Goal: Task Accomplishment & Management: Complete application form

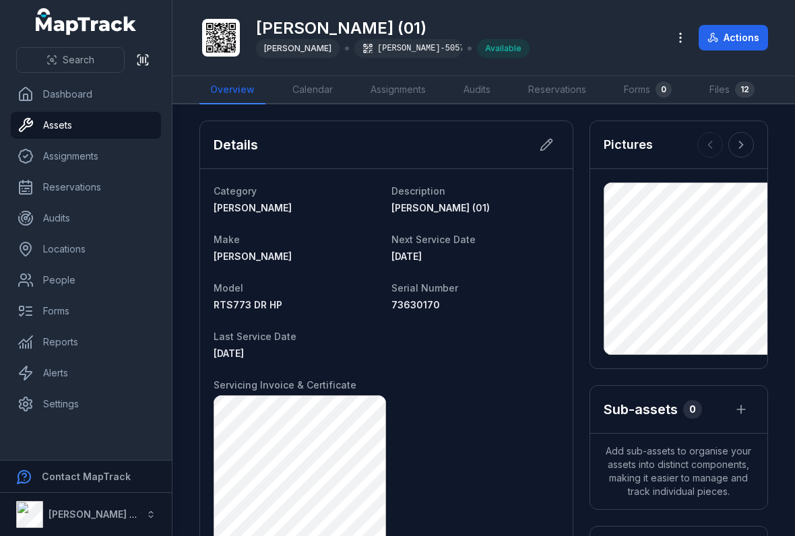
click at [727, 30] on button "Actions" at bounding box center [733, 38] width 69 height 26
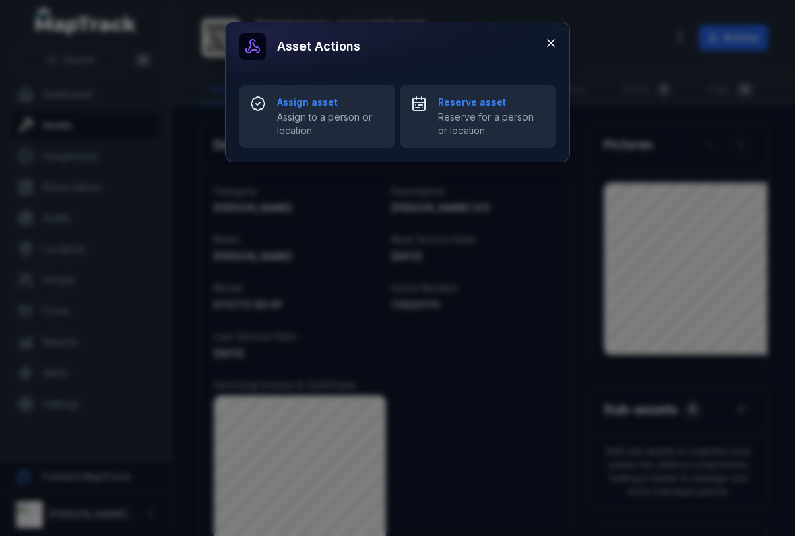
click at [295, 108] on strong "Assign asset" at bounding box center [330, 102] width 107 height 13
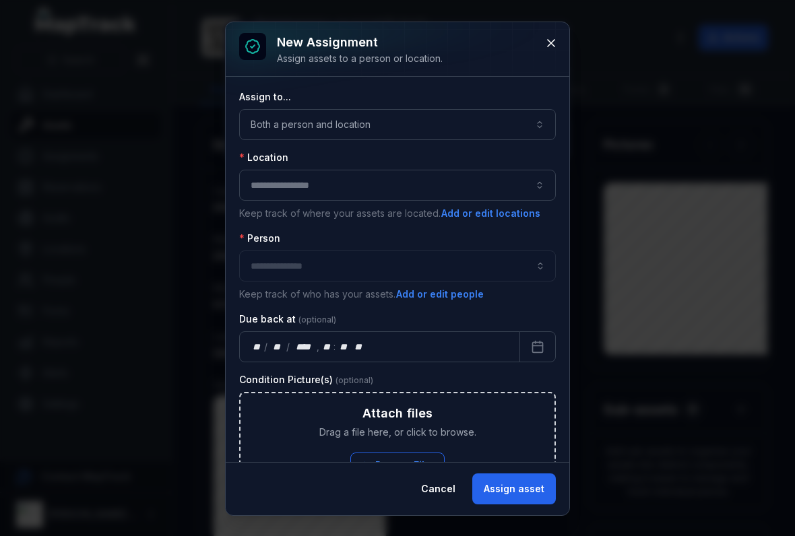
click at [270, 171] on button "button" at bounding box center [397, 185] width 317 height 31
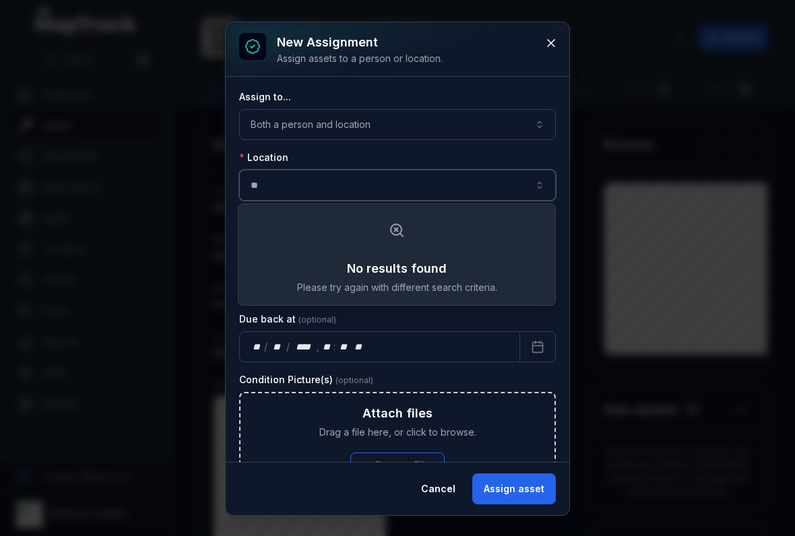
type input "*"
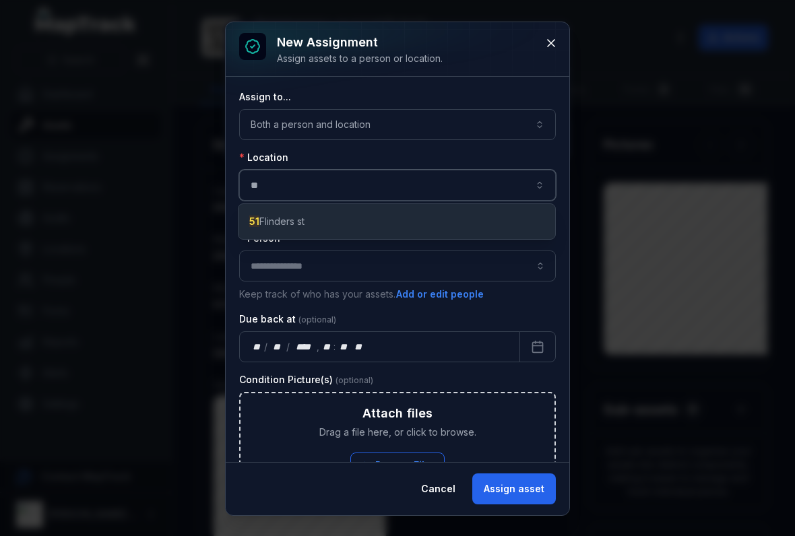
type input "**"
click at [261, 260] on input "assignment-add:person-label" at bounding box center [397, 266] width 317 height 31
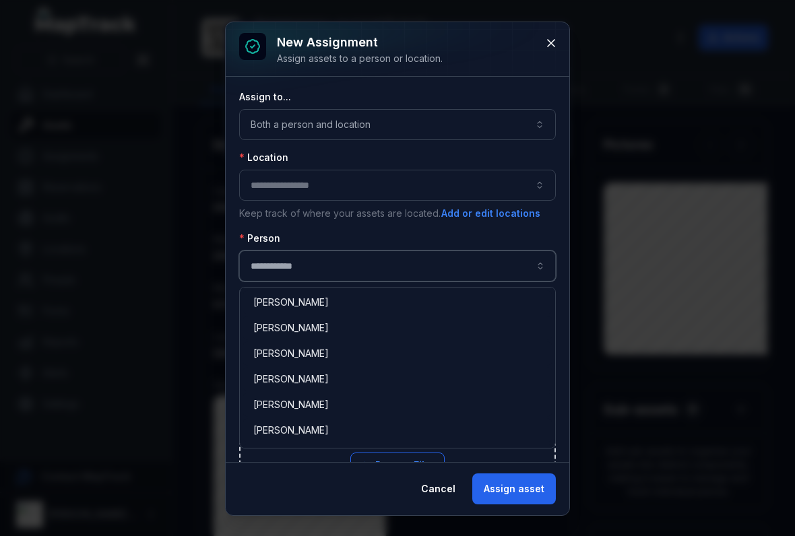
scroll to position [1352, 0]
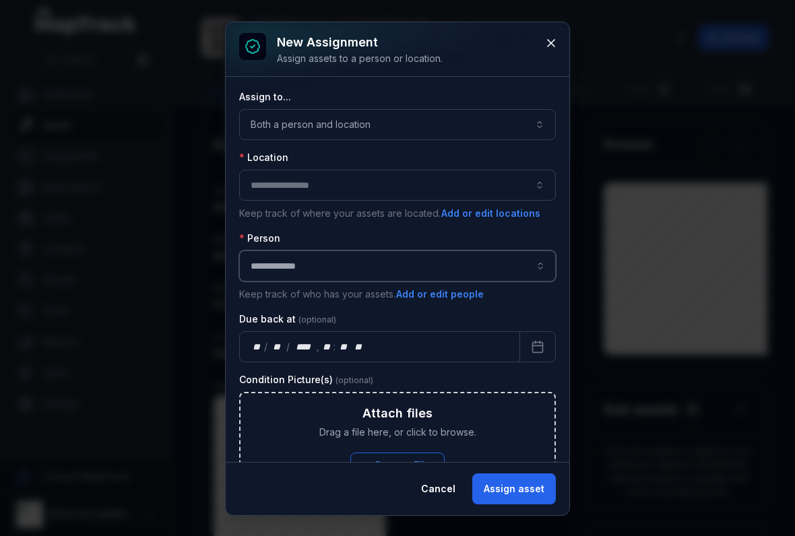
click at [265, 267] on input "**********" at bounding box center [397, 266] width 317 height 31
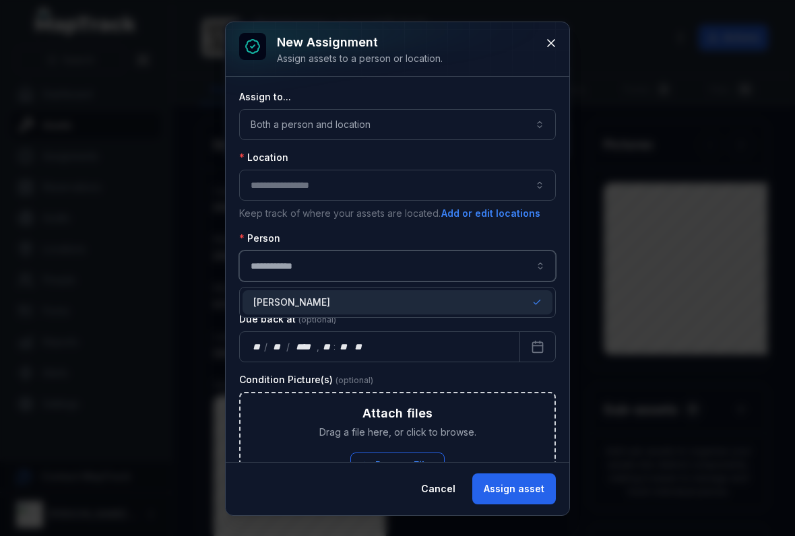
scroll to position [0, 0]
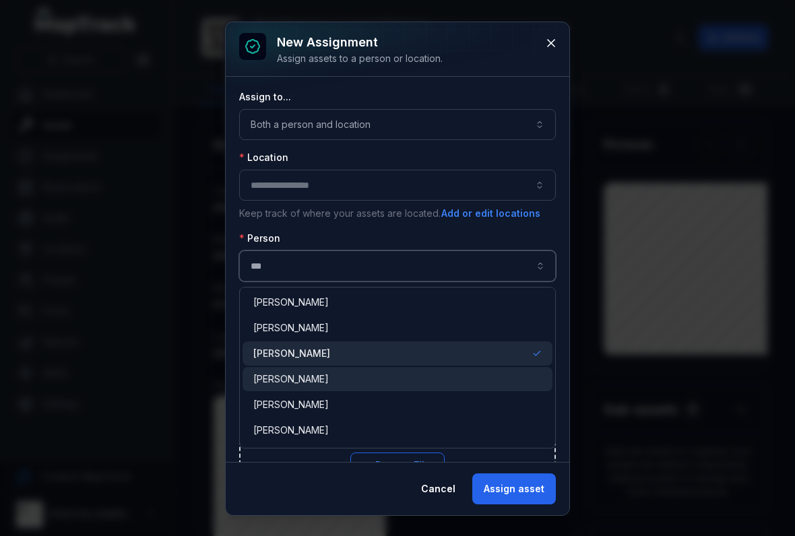
type input "**********"
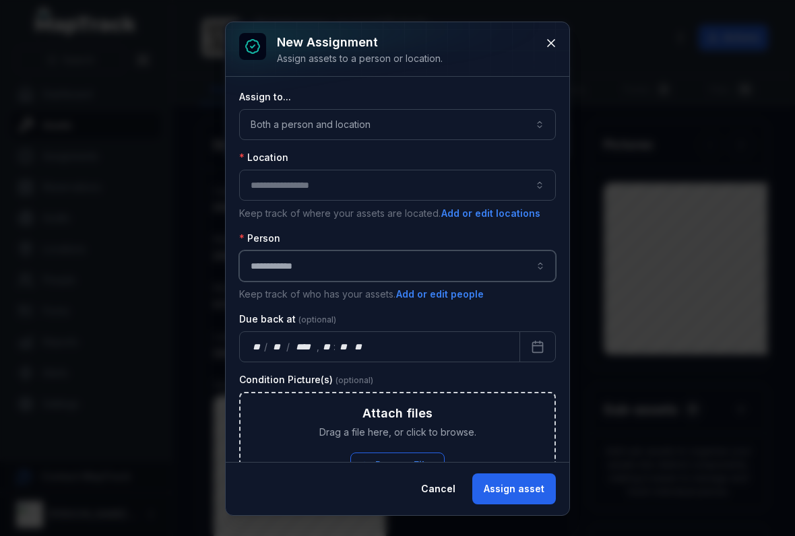
click at [272, 185] on button "button" at bounding box center [397, 185] width 317 height 31
type input "*"
click at [267, 164] on label "Location" at bounding box center [263, 157] width 49 height 13
click at [261, 182] on button "button" at bounding box center [397, 185] width 317 height 31
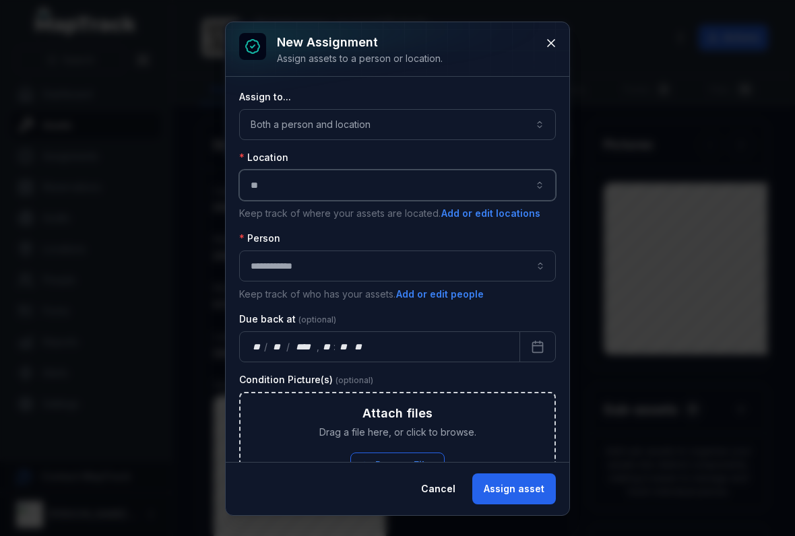
type input "*"
click at [270, 186] on button "button" at bounding box center [397, 185] width 317 height 31
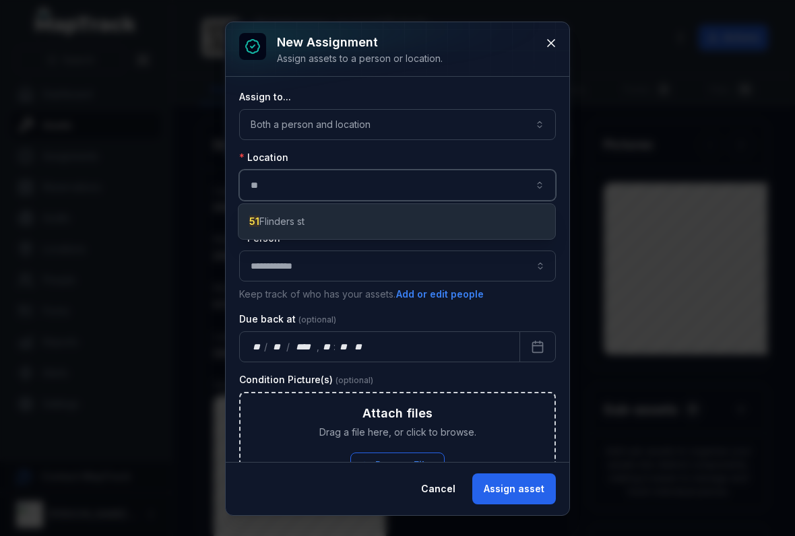
type input "**"
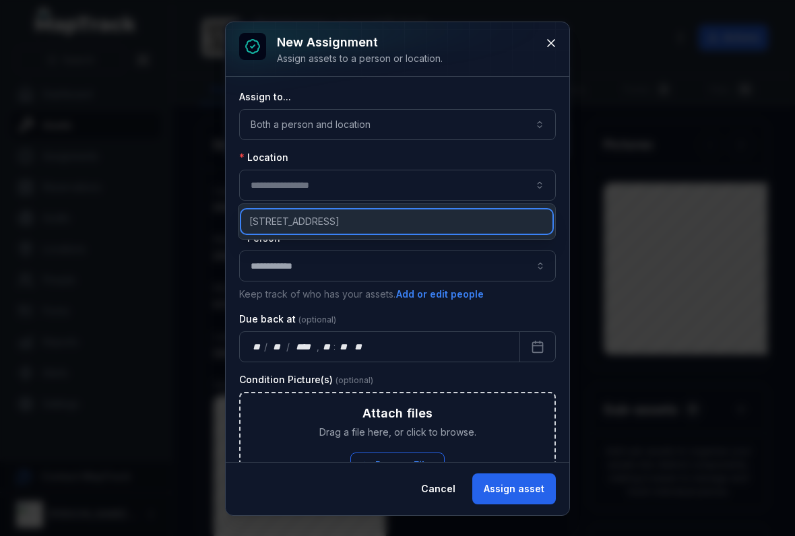
click at [280, 220] on span "[STREET_ADDRESS]" at bounding box center [294, 221] width 90 height 13
type input "**********"
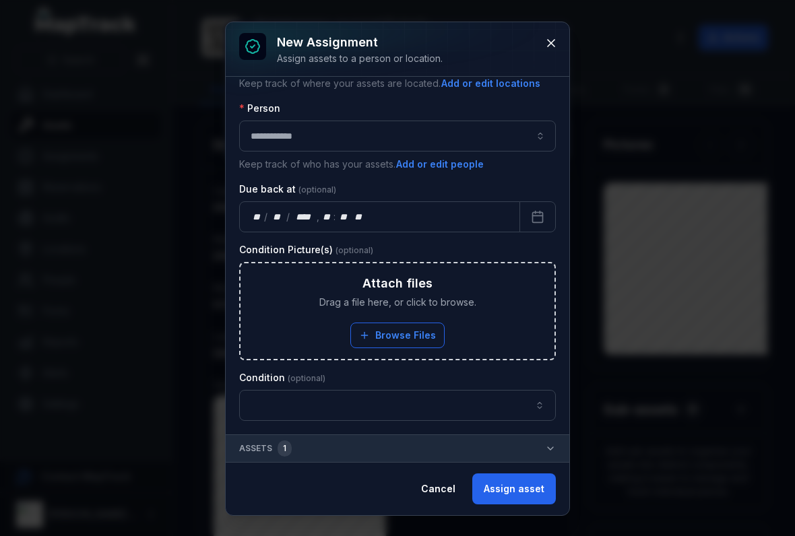
scroll to position [130, 0]
click at [283, 399] on button "button" at bounding box center [397, 405] width 317 height 31
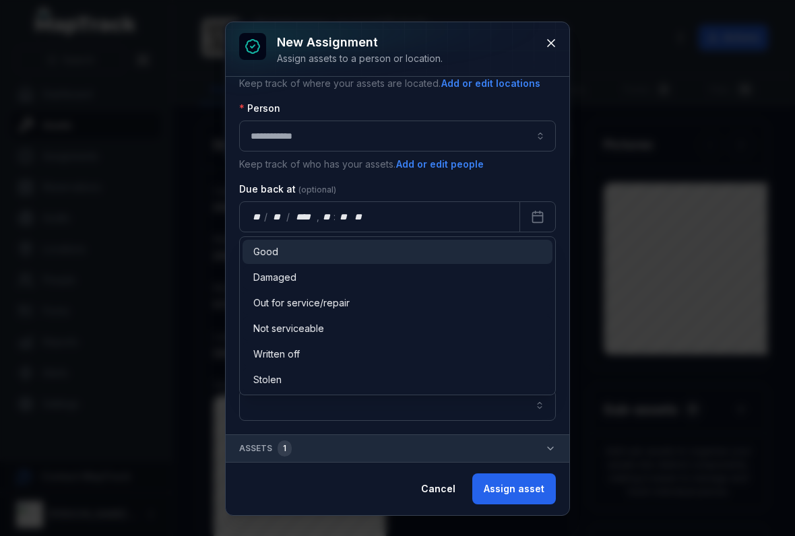
click at [265, 245] on span "Good" at bounding box center [265, 251] width 25 height 13
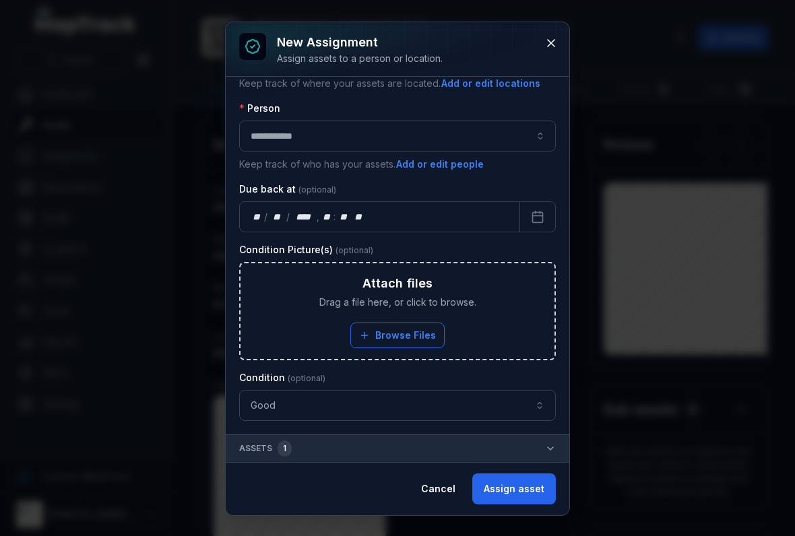
click at [512, 496] on button "Assign asset" at bounding box center [514, 489] width 84 height 31
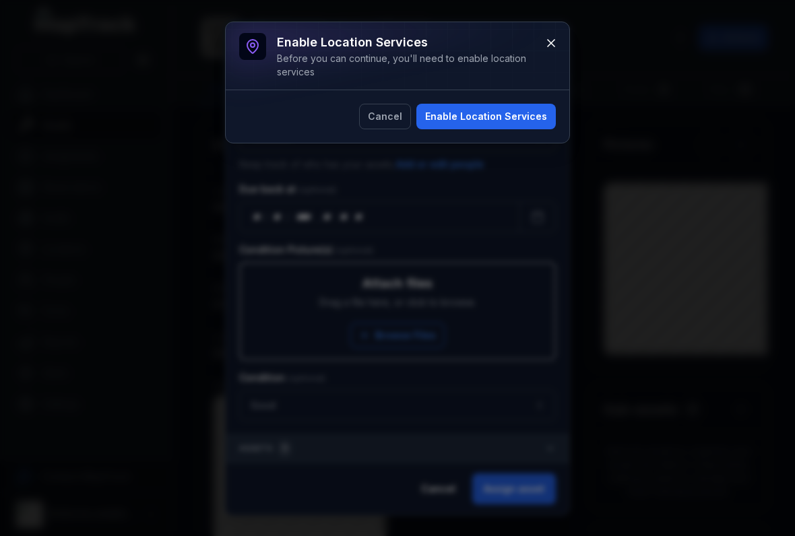
click at [491, 104] on button "Enable Location Services" at bounding box center [485, 117] width 139 height 26
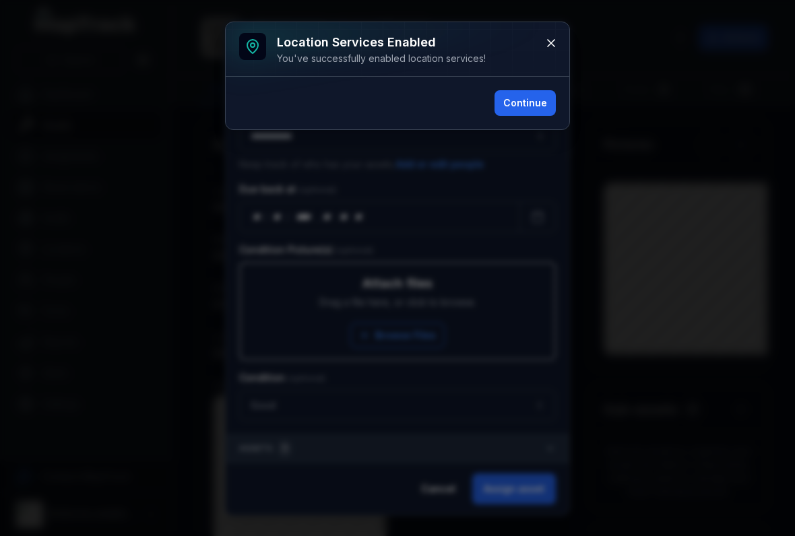
click at [534, 101] on button "Continue" at bounding box center [525, 103] width 61 height 26
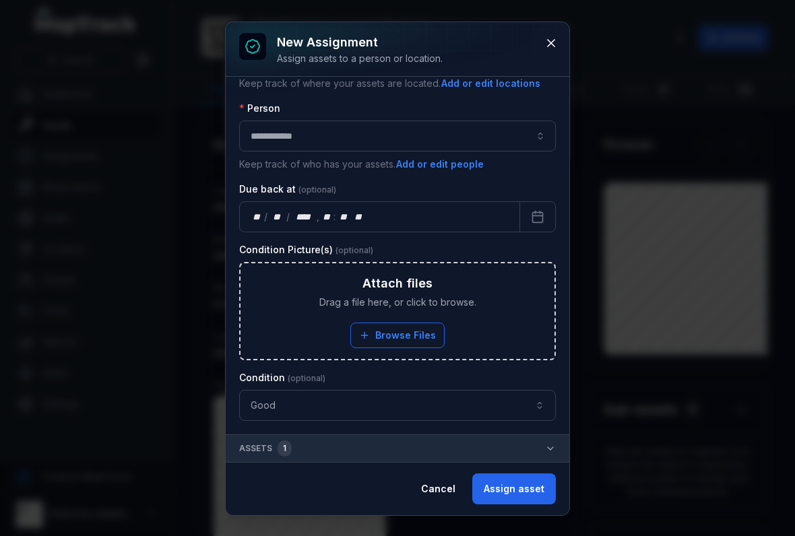
click at [521, 475] on button "Assign asset" at bounding box center [514, 489] width 84 height 31
